Goal: Find specific page/section: Find specific page/section

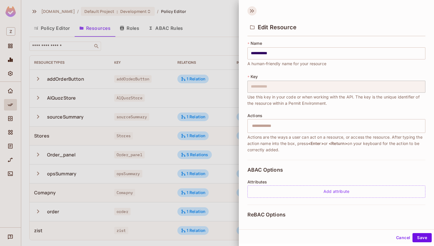
scroll to position [70, 0]
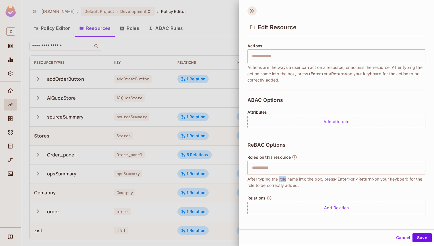
click at [249, 10] on icon at bounding box center [251, 10] width 9 height 9
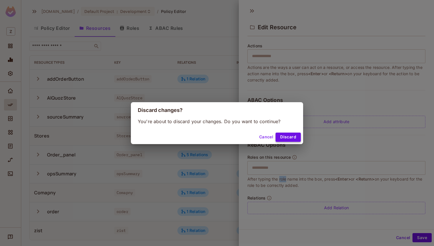
click at [285, 137] on button "Discard" at bounding box center [288, 137] width 25 height 9
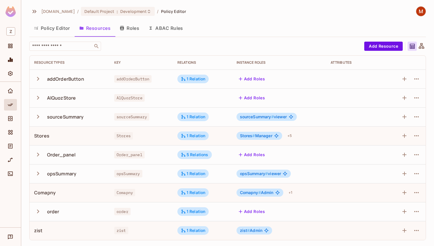
click at [40, 213] on icon "button" at bounding box center [38, 211] width 8 height 8
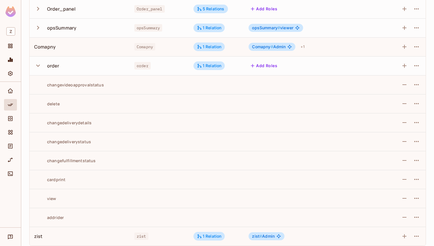
scroll to position [150, 0]
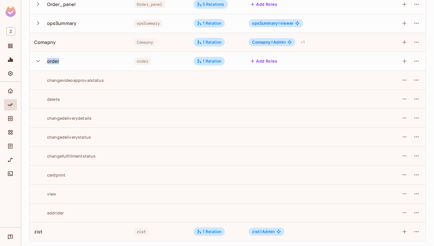
drag, startPoint x: 48, startPoint y: 62, endPoint x: 82, endPoint y: 62, distance: 33.9
click at [81, 62] on div "order" at bounding box center [79, 61] width 91 height 12
click at [82, 62] on div "order" at bounding box center [79, 61] width 91 height 12
drag, startPoint x: 47, startPoint y: 81, endPoint x: 112, endPoint y: 81, distance: 65.1
click at [112, 81] on div "changevideoapprovalstatus" at bounding box center [79, 79] width 91 height 5
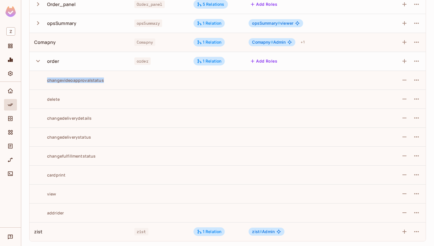
click at [112, 81] on div "changevideoapprovalstatus" at bounding box center [79, 79] width 91 height 5
drag, startPoint x: 48, startPoint y: 100, endPoint x: 84, endPoint y: 100, distance: 35.9
click at [82, 100] on div "delete" at bounding box center [79, 98] width 91 height 5
click at [59, 82] on div "changevideoapprovalstatus" at bounding box center [69, 79] width 70 height 5
drag, startPoint x: 45, startPoint y: 80, endPoint x: 117, endPoint y: 80, distance: 71.5
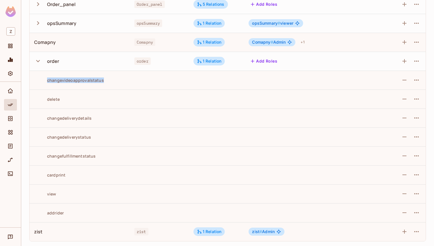
click at [117, 80] on div "changevideoapprovalstatus" at bounding box center [79, 79] width 91 height 5
drag, startPoint x: 48, startPoint y: 100, endPoint x: 81, endPoint y: 100, distance: 33.0
click at [79, 100] on div "delete" at bounding box center [79, 98] width 91 height 5
click at [81, 100] on div "delete" at bounding box center [79, 98] width 91 height 5
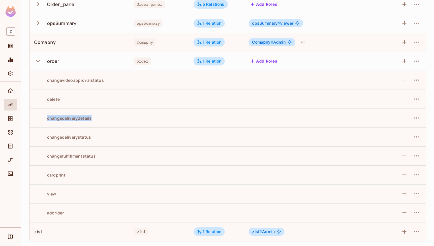
drag, startPoint x: 48, startPoint y: 118, endPoint x: 102, endPoint y: 118, distance: 54.2
click at [102, 118] on div "changedeliverydetails" at bounding box center [79, 117] width 91 height 5
click at [103, 118] on div "changedeliverydetails" at bounding box center [79, 117] width 91 height 5
drag, startPoint x: 46, startPoint y: 136, endPoint x: 110, endPoint y: 136, distance: 64.0
click at [109, 136] on div "changedeliverystatus" at bounding box center [79, 136] width 91 height 5
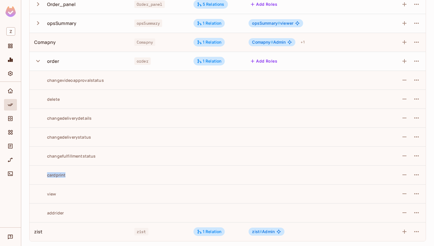
drag, startPoint x: 49, startPoint y: 174, endPoint x: 87, endPoint y: 175, distance: 37.6
click at [85, 174] on div "cardprint" at bounding box center [79, 174] width 91 height 5
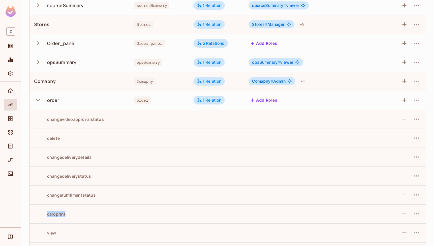
scroll to position [98, 0]
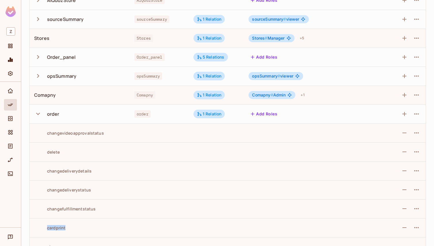
click at [37, 114] on icon "button" at bounding box center [38, 114] width 4 height 2
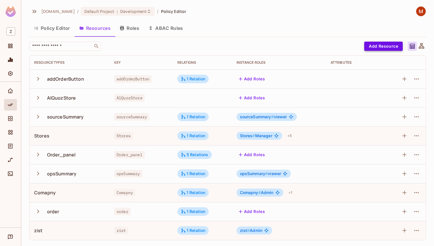
click at [384, 43] on button "Add Resource" at bounding box center [383, 46] width 38 height 9
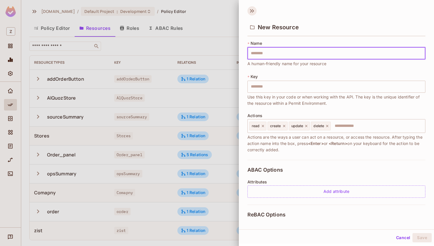
click at [255, 14] on icon at bounding box center [251, 10] width 9 height 9
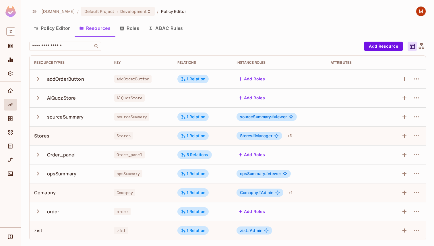
click at [40, 156] on icon "button" at bounding box center [38, 155] width 8 height 8
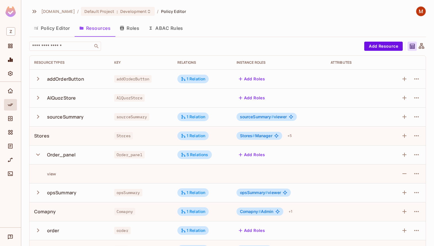
click at [48, 173] on div "view" at bounding box center [45, 173] width 22 height 5
drag, startPoint x: 48, startPoint y: 173, endPoint x: 82, endPoint y: 173, distance: 33.9
click at [65, 173] on div "view" at bounding box center [69, 173] width 71 height 5
click at [130, 172] on td at bounding box center [141, 173] width 63 height 19
click at [39, 153] on icon "button" at bounding box center [38, 155] width 8 height 8
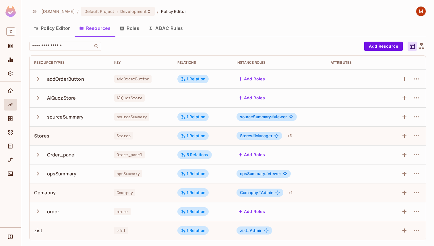
click at [57, 30] on button "Policy Editor" at bounding box center [51, 28] width 45 height 14
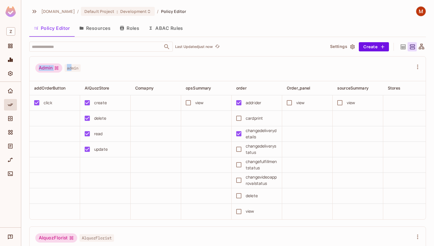
drag, startPoint x: 38, startPoint y: 68, endPoint x: 75, endPoint y: 68, distance: 37.3
click at [72, 68] on div "Admin admin" at bounding box center [57, 68] width 45 height 11
click at [93, 70] on div "Admin admin" at bounding box center [224, 68] width 378 height 11
click at [403, 45] on icon at bounding box center [402, 46] width 7 height 7
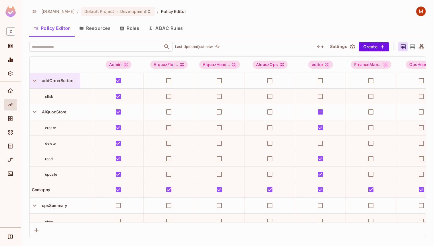
click at [46, 81] on span "addOrderButton" at bounding box center [57, 80] width 34 height 5
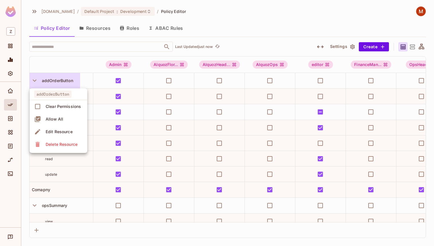
click at [40, 81] on div at bounding box center [217, 123] width 434 height 246
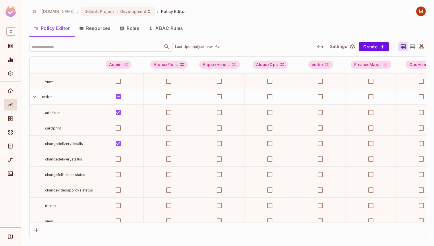
scroll to position [133, 0]
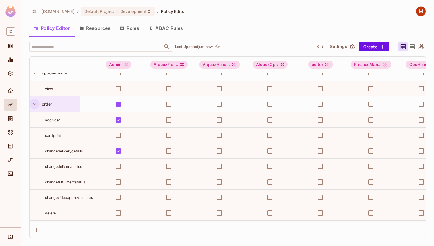
click at [33, 101] on icon "button" at bounding box center [35, 104] width 8 height 8
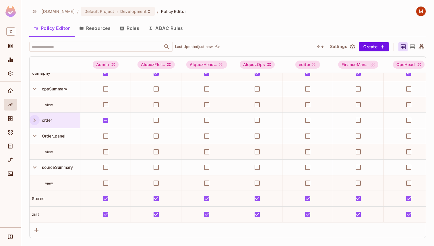
click at [35, 118] on icon "button" at bounding box center [35, 120] width 8 height 8
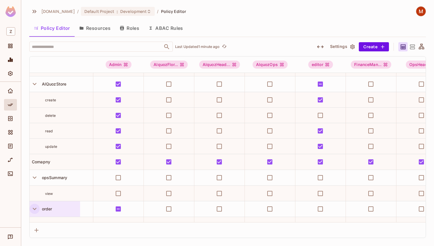
scroll to position [28, 0]
click at [36, 164] on span "Comapny" at bounding box center [40, 162] width 21 height 5
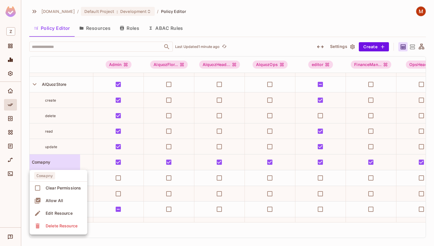
click at [63, 158] on div at bounding box center [217, 123] width 434 height 246
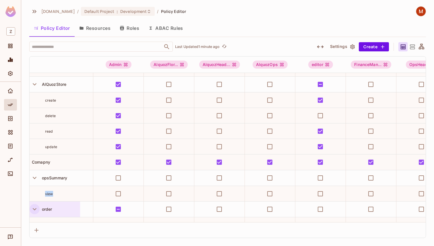
drag, startPoint x: 44, startPoint y: 193, endPoint x: 74, endPoint y: 193, distance: 30.4
click at [73, 193] on div "view" at bounding box center [61, 194] width 63 height 6
click at [11, 120] on icon "Directory" at bounding box center [10, 118] width 4 height 5
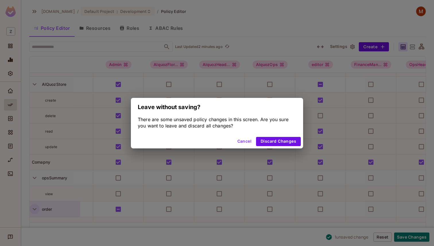
click at [251, 141] on button "Cancel" at bounding box center [244, 141] width 19 height 9
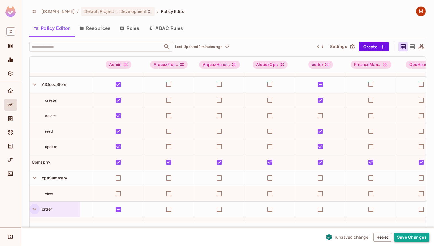
click at [412, 237] on button "Save Changes" at bounding box center [411, 236] width 35 height 9
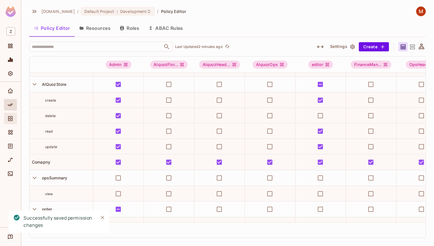
click at [11, 116] on icon "Directory" at bounding box center [10, 118] width 4 height 5
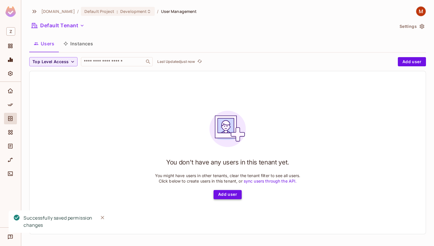
click at [222, 193] on button "Add user" at bounding box center [228, 194] width 28 height 9
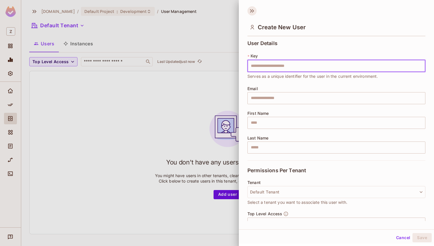
click at [251, 10] on icon at bounding box center [251, 10] width 2 height 3
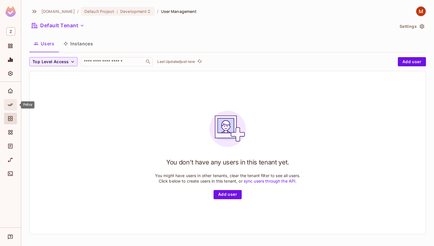
click at [11, 102] on icon "Policy" at bounding box center [10, 105] width 6 height 6
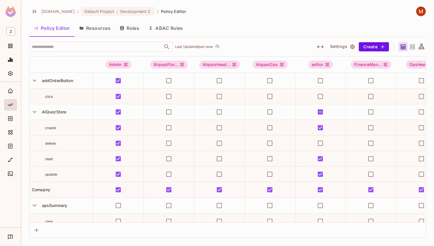
click at [128, 30] on button "Roles" at bounding box center [129, 28] width 29 height 14
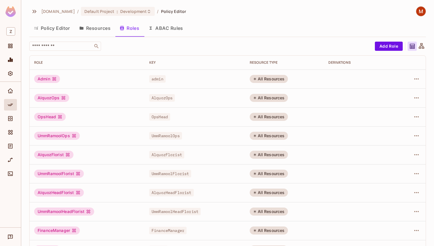
scroll to position [9, 0]
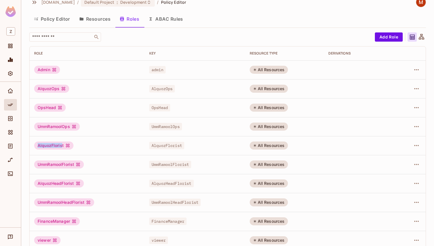
drag, startPoint x: 63, startPoint y: 146, endPoint x: 32, endPoint y: 146, distance: 30.4
click at [32, 146] on td "AlquozFlorist" at bounding box center [87, 145] width 115 height 19
click at [51, 146] on div "AlquozFlorist" at bounding box center [53, 145] width 39 height 8
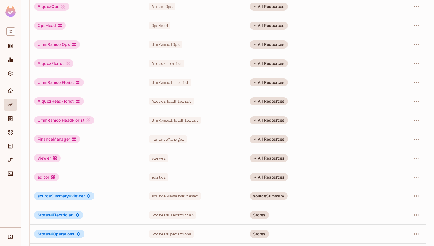
scroll to position [91, 0]
drag, startPoint x: 37, startPoint y: 138, endPoint x: 69, endPoint y: 138, distance: 31.3
click at [69, 138] on div "FinanceManager" at bounding box center [57, 139] width 46 height 8
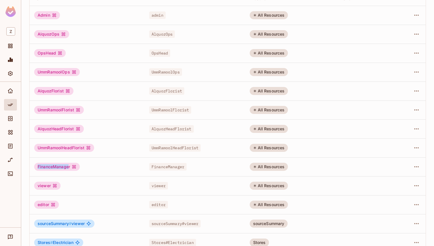
scroll to position [131, 0]
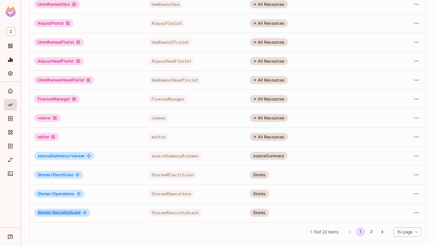
drag, startPoint x: 37, startPoint y: 213, endPoint x: 83, endPoint y: 213, distance: 45.9
click at [83, 213] on div "Stores # SecurityGuard" at bounding box center [62, 213] width 56 height 8
click at [66, 212] on span "Stores # SecurityGuard" at bounding box center [59, 212] width 43 height 5
drag, startPoint x: 37, startPoint y: 212, endPoint x: 81, endPoint y: 212, distance: 43.9
click at [81, 212] on div "Stores # SecurityGuard" at bounding box center [62, 213] width 56 height 8
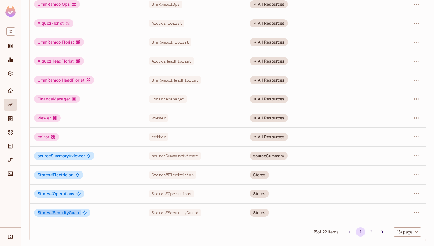
click at [81, 212] on div "Stores # SecurityGuard" at bounding box center [62, 213] width 56 height 8
drag, startPoint x: 81, startPoint y: 212, endPoint x: 40, endPoint y: 212, distance: 41.3
click at [40, 212] on div "Stores # SecurityGuard" at bounding box center [62, 213] width 56 height 8
click at [40, 212] on span "Stores #" at bounding box center [45, 212] width 15 height 5
drag, startPoint x: 38, startPoint y: 212, endPoint x: 74, endPoint y: 212, distance: 35.9
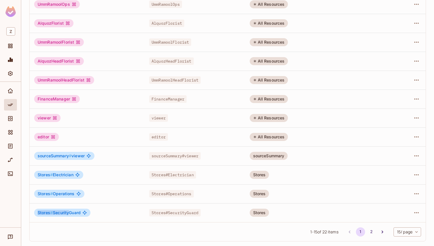
click at [70, 212] on span "Stores # SecurityGuard" at bounding box center [59, 212] width 43 height 5
click at [76, 212] on span "Stores # SecurityGuard" at bounding box center [59, 212] width 43 height 5
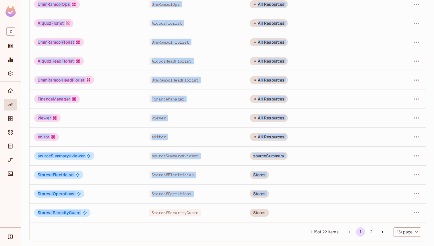
drag, startPoint x: 80, startPoint y: 214, endPoint x: 24, endPoint y: 213, distance: 56.5
click at [24, 213] on div "[DOMAIN_NAME] / Default Project : Development / Policy Editor Policy Editor Res…" at bounding box center [227, 123] width 413 height 246
click at [53, 213] on span "Stores # SecurityGuard" at bounding box center [59, 212] width 43 height 5
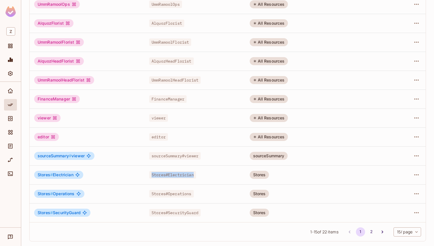
drag, startPoint x: 195, startPoint y: 176, endPoint x: 151, endPoint y: 175, distance: 44.5
click at [151, 175] on span "Stores#Electrician" at bounding box center [172, 174] width 47 height 7
click at [141, 175] on td "Stores # Electrician" at bounding box center [87, 174] width 115 height 19
drag, startPoint x: 151, startPoint y: 176, endPoint x: 207, endPoint y: 176, distance: 56.0
click at [207, 176] on div "Stores#Electrician" at bounding box center [194, 175] width 91 height 6
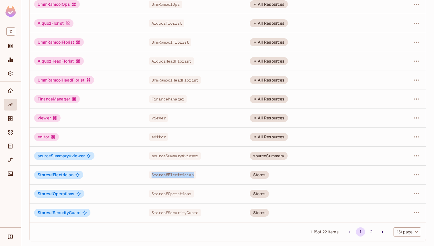
click at [211, 176] on div "Stores#Electrician" at bounding box center [194, 175] width 91 height 6
drag, startPoint x: 151, startPoint y: 175, endPoint x: 199, endPoint y: 175, distance: 47.9
click at [198, 175] on div "Stores#Electrician" at bounding box center [194, 175] width 91 height 6
click at [199, 175] on div "Stores#Electrician" at bounding box center [194, 175] width 91 height 6
click at [382, 231] on icon "Go to next page" at bounding box center [382, 232] width 6 height 6
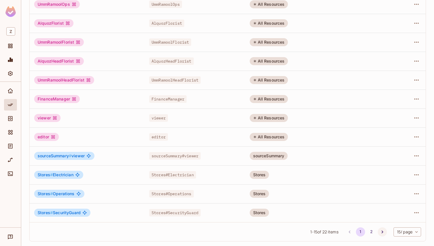
scroll to position [0, 0]
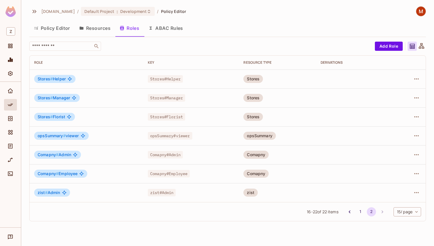
click at [254, 195] on div "zist" at bounding box center [250, 193] width 14 height 8
click at [250, 189] on div "zist" at bounding box center [250, 193] width 14 height 8
click at [252, 190] on div "zist" at bounding box center [250, 193] width 14 height 8
click at [259, 174] on div "Comapny" at bounding box center [255, 174] width 25 height 8
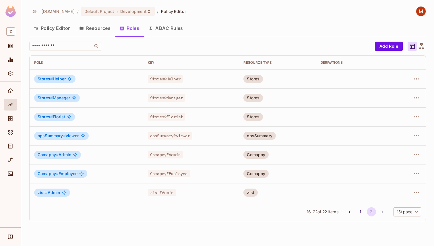
click at [259, 174] on div "Comapny" at bounding box center [255, 174] width 25 height 8
click at [258, 154] on div "Comapny" at bounding box center [255, 155] width 25 height 8
click at [259, 132] on div "opsSummary" at bounding box center [259, 136] width 32 height 8
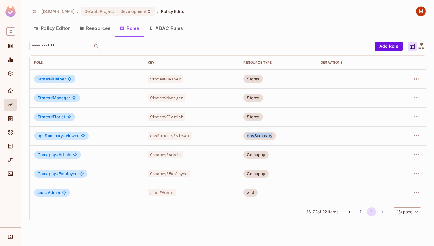
click at [254, 119] on div "Stores" at bounding box center [253, 117] width 20 height 8
click at [255, 117] on div "Stores" at bounding box center [253, 117] width 20 height 8
click at [64, 45] on input "text" at bounding box center [61, 46] width 60 height 6
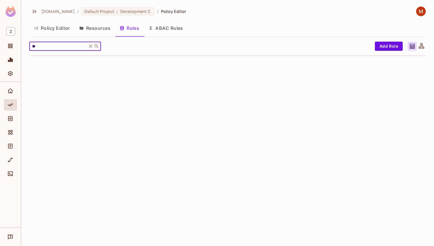
type input "*"
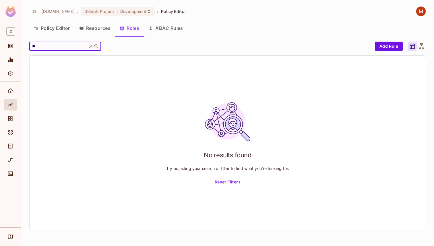
type input "*"
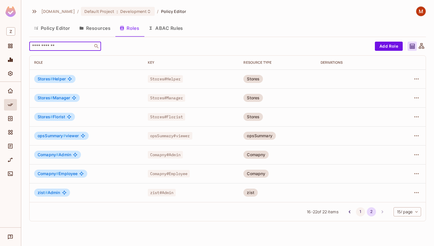
click at [359, 210] on button "1" at bounding box center [360, 211] width 9 height 9
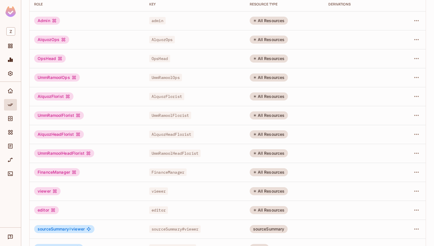
scroll to position [131, 0]
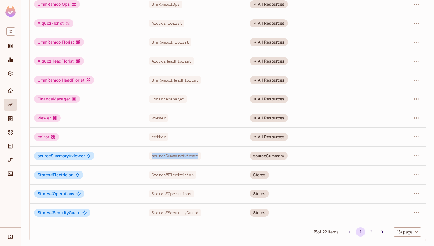
drag, startPoint x: 151, startPoint y: 156, endPoint x: 224, endPoint y: 155, distance: 73.5
click at [222, 155] on div "sourceSummary#viewer" at bounding box center [194, 156] width 91 height 6
click at [224, 155] on div "sourceSummary#viewer" at bounding box center [194, 156] width 91 height 6
drag, startPoint x: 151, startPoint y: 174, endPoint x: 220, endPoint y: 174, distance: 69.5
click at [218, 174] on div "Stores#Electrician" at bounding box center [194, 175] width 91 height 6
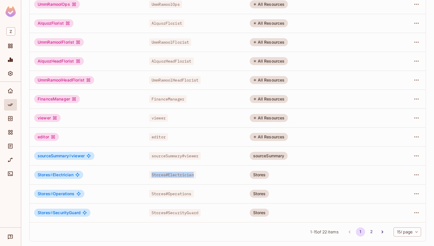
click at [220, 174] on div "Stores#Electrician" at bounding box center [194, 175] width 91 height 6
drag, startPoint x: 150, startPoint y: 196, endPoint x: 206, endPoint y: 196, distance: 56.2
click at [206, 196] on div "Stores#Operations" at bounding box center [194, 194] width 91 height 6
click at [207, 196] on div "Stores#Operations" at bounding box center [194, 194] width 91 height 6
drag, startPoint x: 151, startPoint y: 194, endPoint x: 199, endPoint y: 194, distance: 47.9
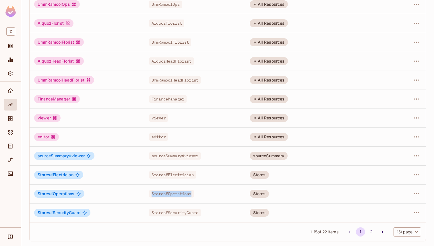
click at [198, 194] on div "Stores#Operations" at bounding box center [194, 194] width 91 height 6
click at [199, 194] on div "Stores#Operations" at bounding box center [194, 194] width 91 height 6
drag, startPoint x: 151, startPoint y: 194, endPoint x: 207, endPoint y: 194, distance: 56.5
click at [207, 194] on div "Stores#Operations" at bounding box center [194, 194] width 91 height 6
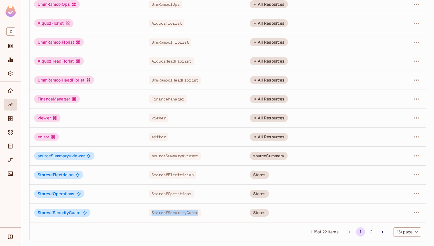
drag, startPoint x: 150, startPoint y: 212, endPoint x: 219, endPoint y: 212, distance: 68.3
click at [217, 212] on div "Stores#SecurityGuard" at bounding box center [194, 213] width 91 height 6
click at [219, 212] on div "Stores#SecurityGuard" at bounding box center [194, 213] width 91 height 6
drag, startPoint x: 151, startPoint y: 212, endPoint x: 218, endPoint y: 212, distance: 67.7
click at [218, 212] on div "Stores#SecurityGuard" at bounding box center [194, 213] width 91 height 6
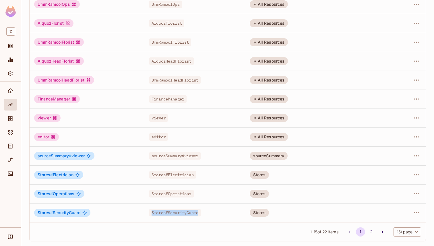
click at [218, 212] on div "Stores#SecurityGuard" at bounding box center [194, 213] width 91 height 6
click at [171, 155] on span "sourceSummary#viewer" at bounding box center [174, 155] width 51 height 7
click at [191, 156] on span "sourceSummary#viewer" at bounding box center [174, 155] width 51 height 7
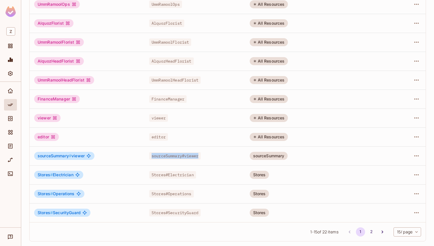
drag, startPoint x: 190, startPoint y: 156, endPoint x: 167, endPoint y: 156, distance: 23.2
click at [167, 156] on span "sourceSummary#viewer" at bounding box center [174, 155] width 51 height 7
